Goal: Feedback & Contribution: Submit feedback/report problem

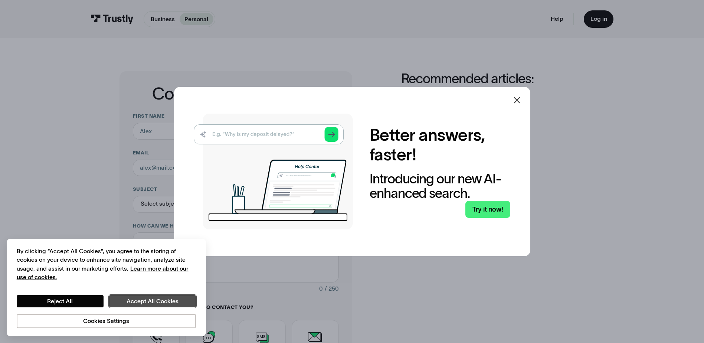
click at [154, 301] on button "Accept All Cookies" at bounding box center [152, 301] width 87 height 13
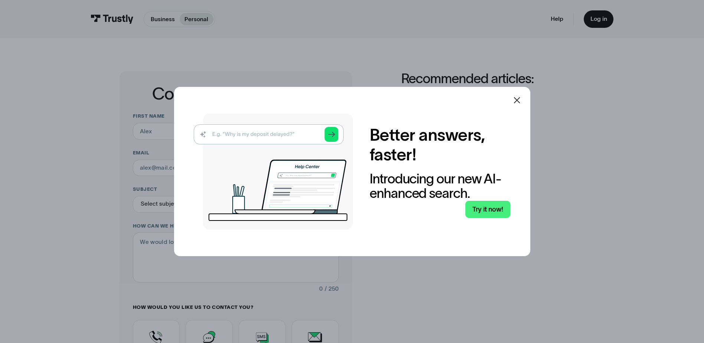
click at [520, 99] on icon at bounding box center [517, 100] width 6 height 6
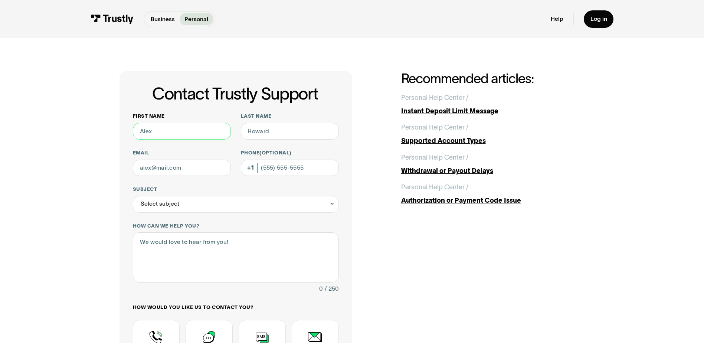
click at [193, 136] on input "First name" at bounding box center [182, 131] width 98 height 17
type input "[PERSON_NAME]"
click at [255, 134] on input "Last name" at bounding box center [290, 131] width 98 height 17
type input "[PERSON_NAME]"
click at [191, 168] on input "Email" at bounding box center [182, 168] width 98 height 17
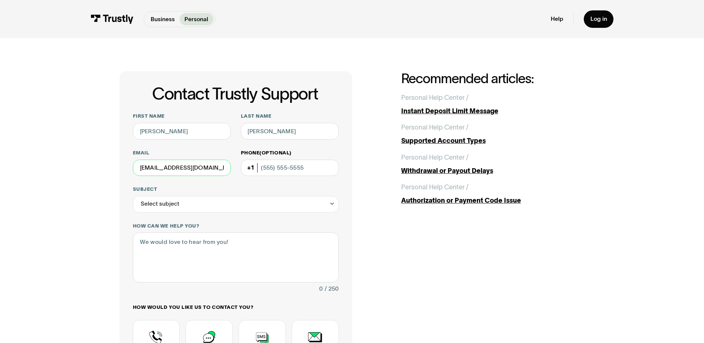
type input "[EMAIL_ADDRESS][DOMAIN_NAME]"
click at [282, 170] on input "Phone (Optional)" at bounding box center [290, 168] width 98 height 17
type input "[PHONE_NUMBER]"
click at [242, 207] on div "Select subject" at bounding box center [236, 204] width 206 height 17
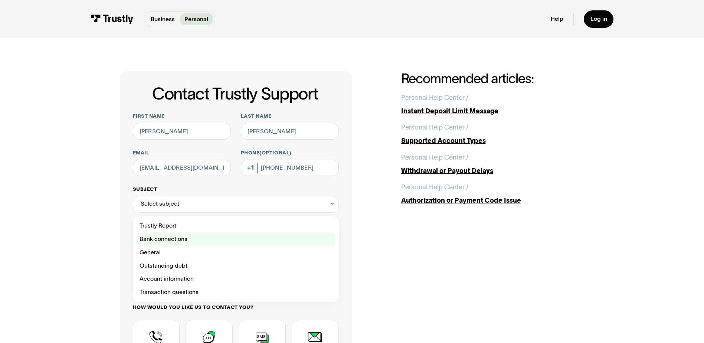
click at [185, 242] on div "Contact Trustly Support" at bounding box center [235, 238] width 199 height 13
type input "**********"
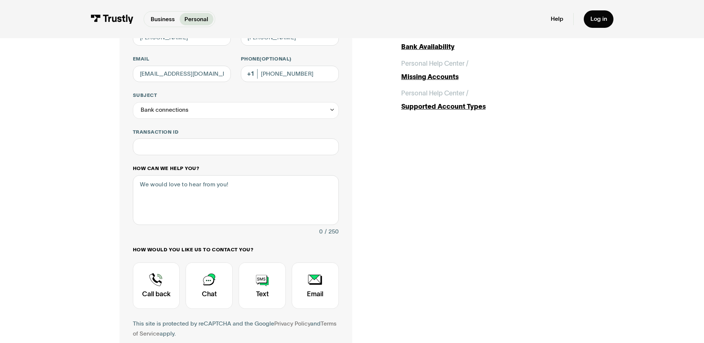
scroll to position [111, 0]
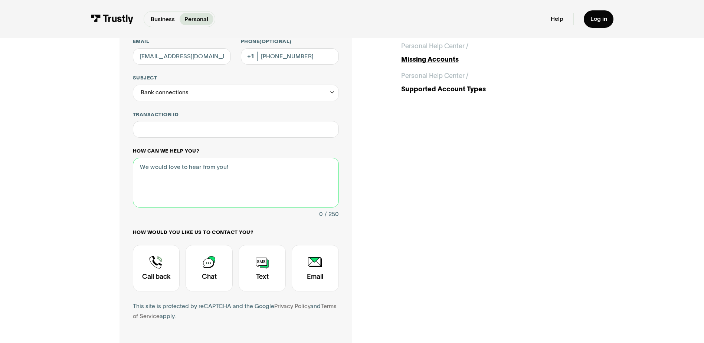
click at [237, 168] on textarea "How can we help you?" at bounding box center [236, 183] width 206 height 50
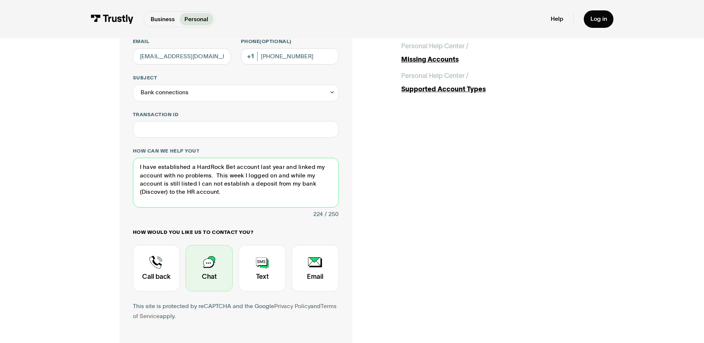
type textarea "I have established a HardRock Bet account last year and linked my account with …"
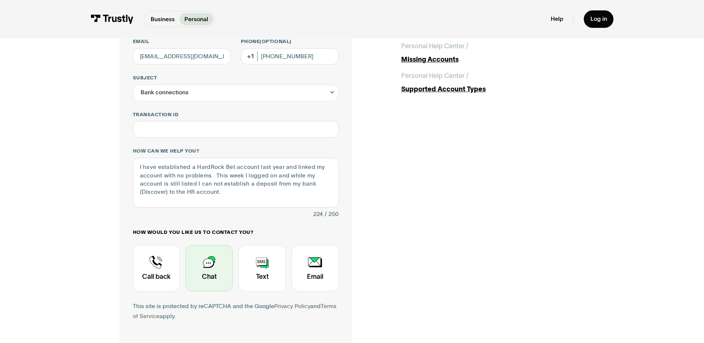
click at [215, 270] on div "Contact Trustly Support" at bounding box center [209, 268] width 47 height 46
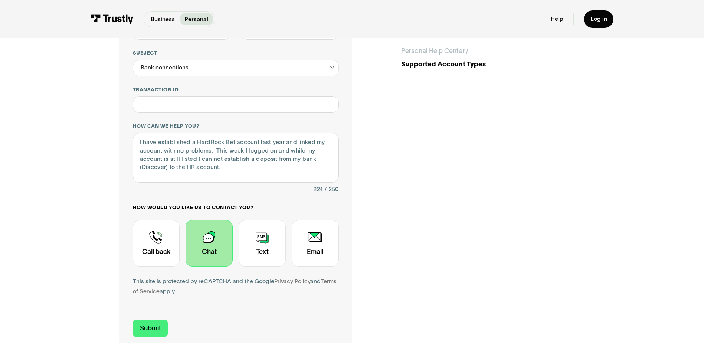
scroll to position [223, 0]
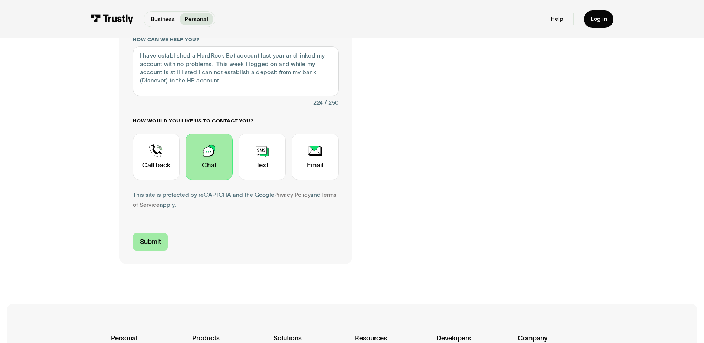
click at [140, 246] on input "Submit" at bounding box center [150, 241] width 35 height 17
type input "[PHONE_NUMBER]"
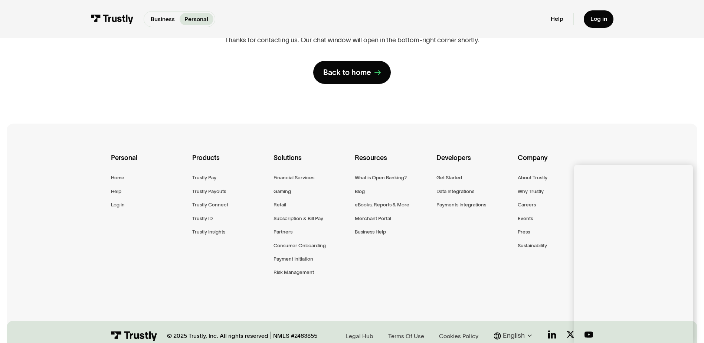
scroll to position [7, 0]
